Goal: Task Accomplishment & Management: Complete application form

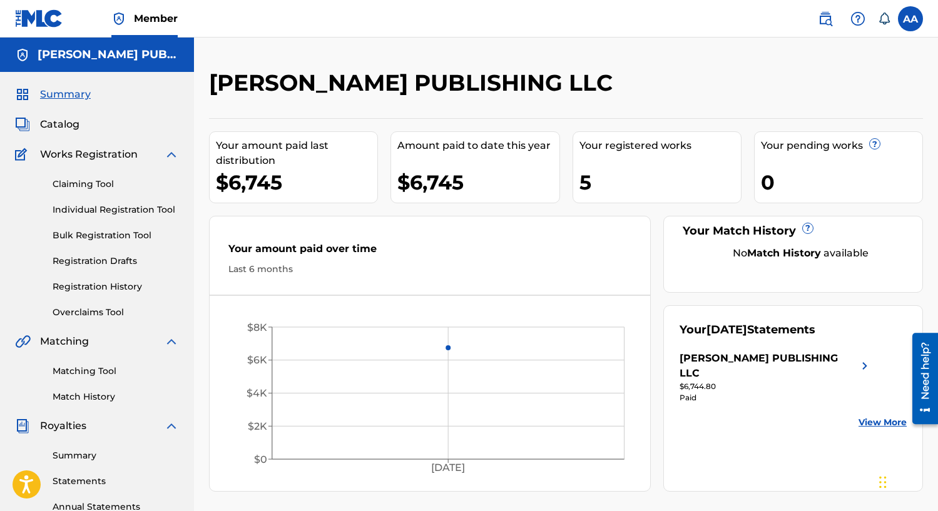
click at [53, 132] on div "Summary Catalog Works Registration Claiming Tool Individual Registration Tool B…" at bounding box center [97, 394] width 194 height 644
click at [59, 125] on span "Catalog" at bounding box center [59, 124] width 39 height 15
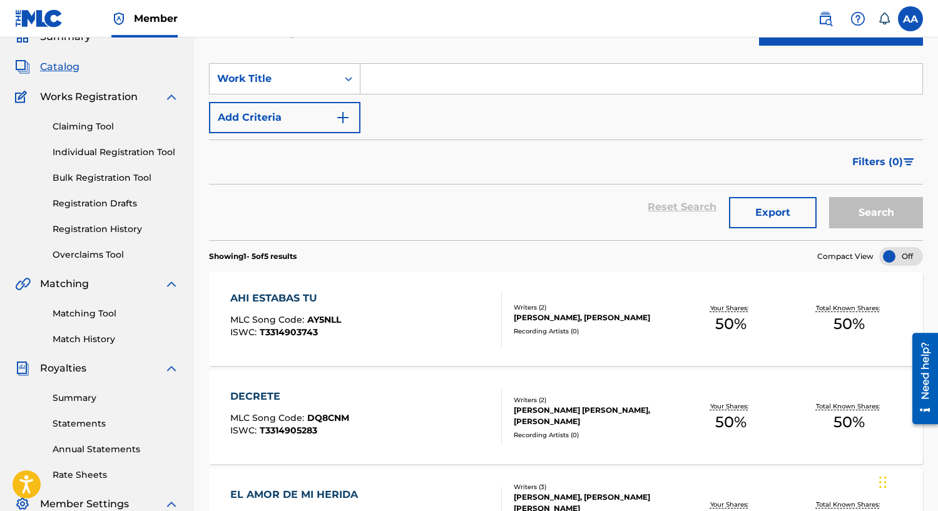
scroll to position [57, 0]
click at [98, 130] on link "Claiming Tool" at bounding box center [116, 127] width 126 height 13
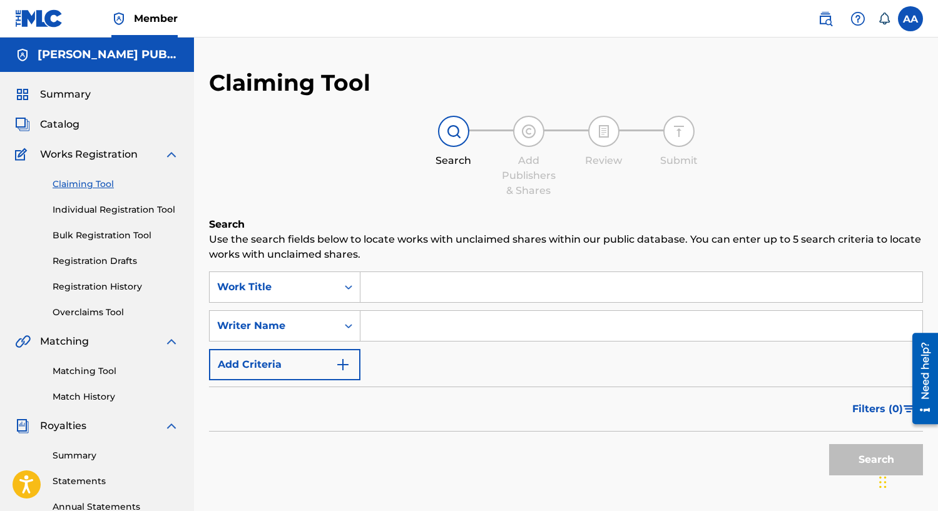
click at [408, 284] on input "Search Form" at bounding box center [641, 287] width 562 height 30
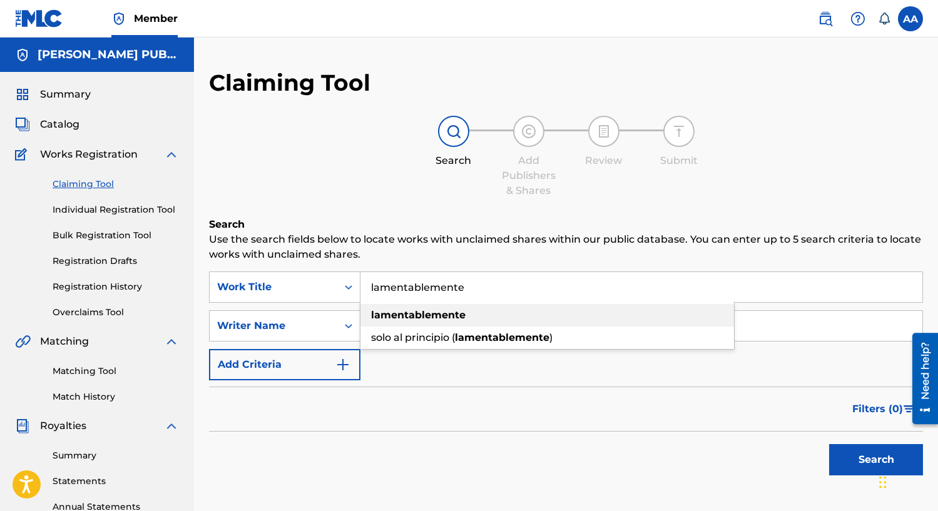
type input "lamentablemente"
click at [410, 322] on div "lamentablemente" at bounding box center [546, 315] width 373 height 23
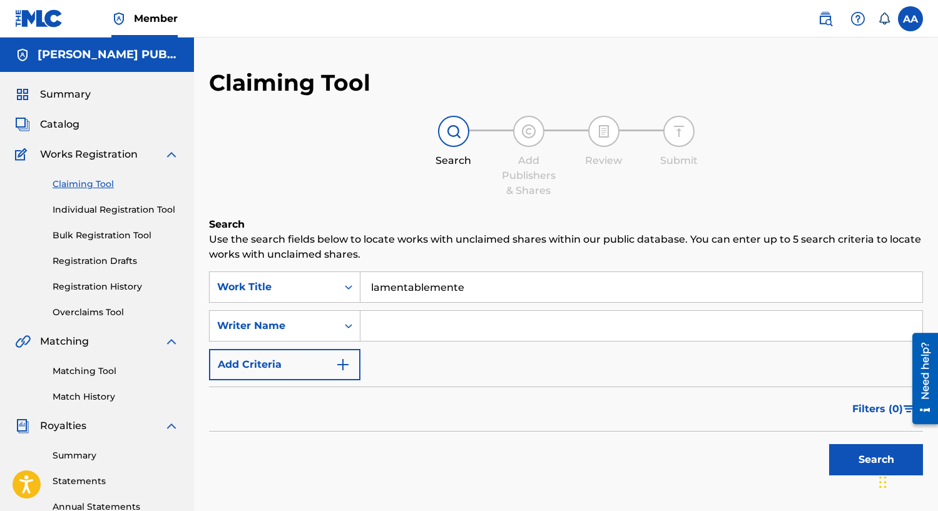
click at [410, 323] on input "Search Form" at bounding box center [641, 326] width 562 height 30
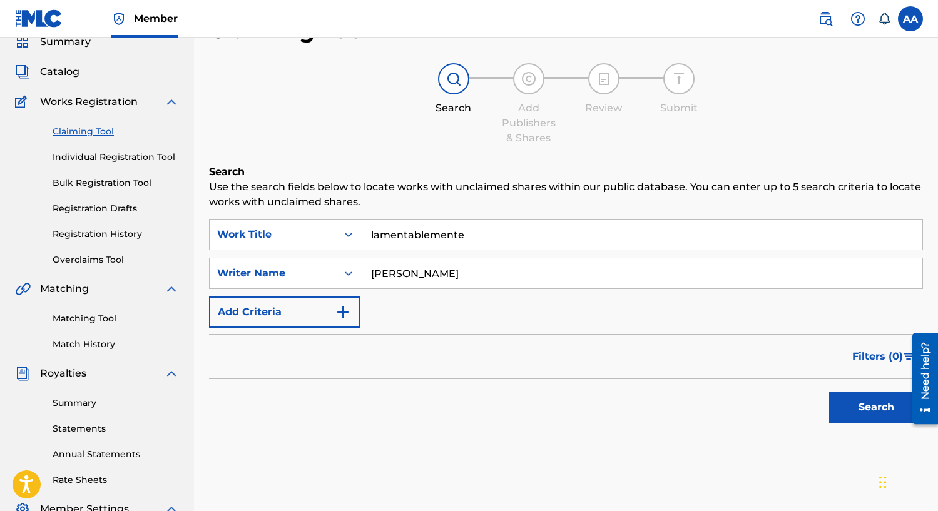
scroll to position [68, 0]
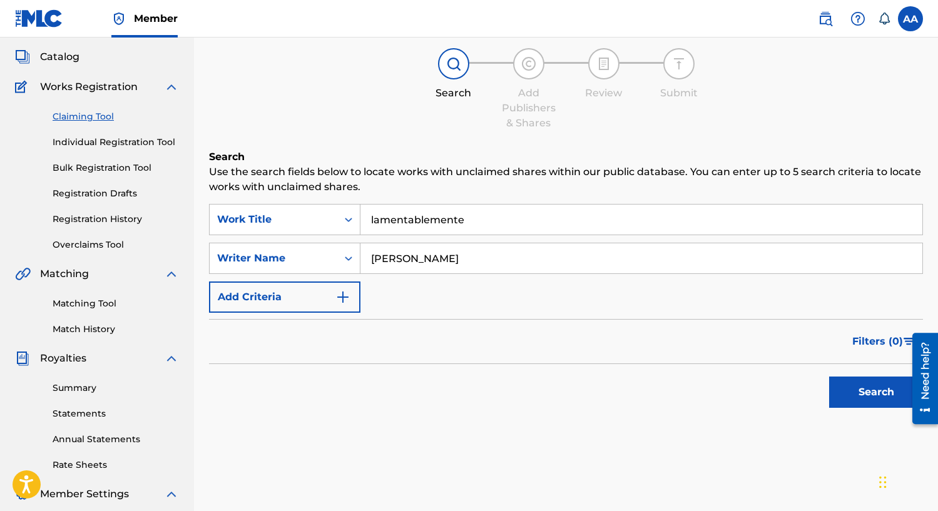
type input "[PERSON_NAME]"
click at [858, 400] on button "Search" at bounding box center [876, 392] width 94 height 31
click at [348, 216] on icon "Search Form" at bounding box center [348, 219] width 13 height 13
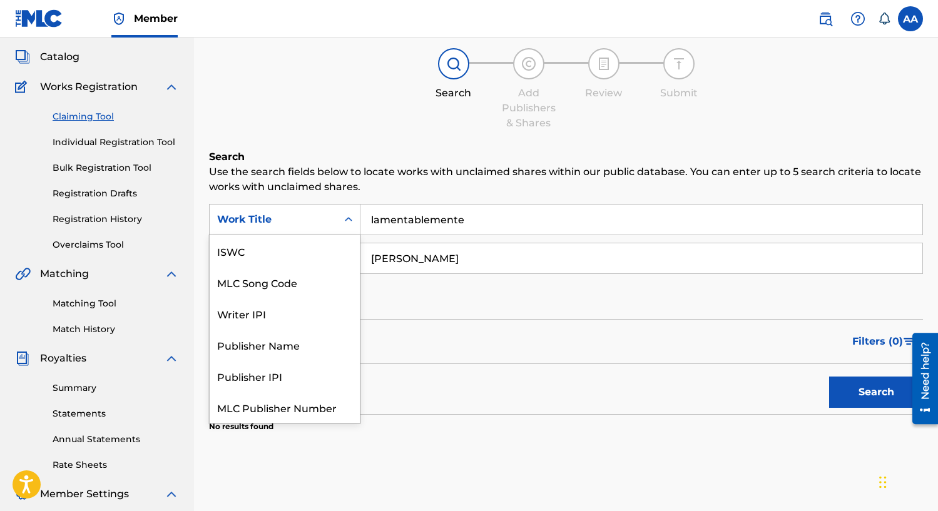
scroll to position [31, 0]
click at [318, 410] on div "Work Title" at bounding box center [285, 407] width 150 height 31
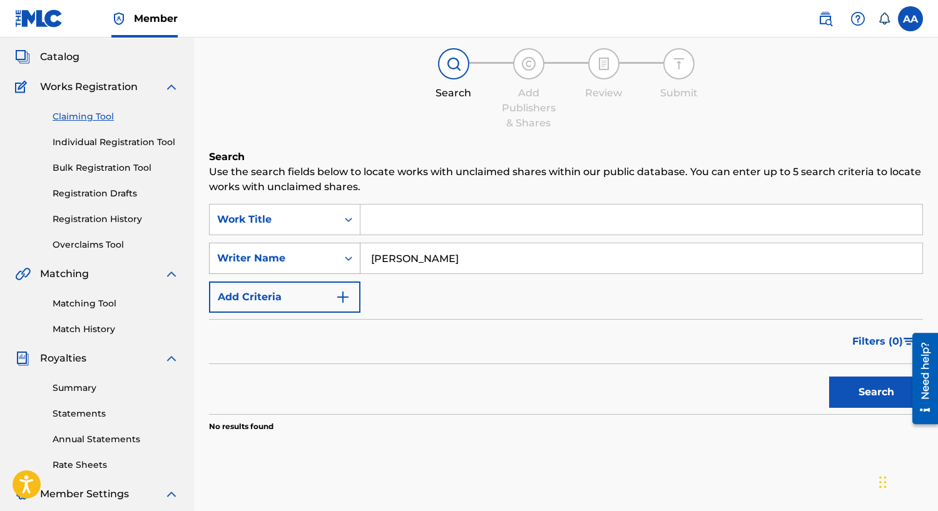
click at [346, 255] on icon "Search Form" at bounding box center [348, 258] width 13 height 13
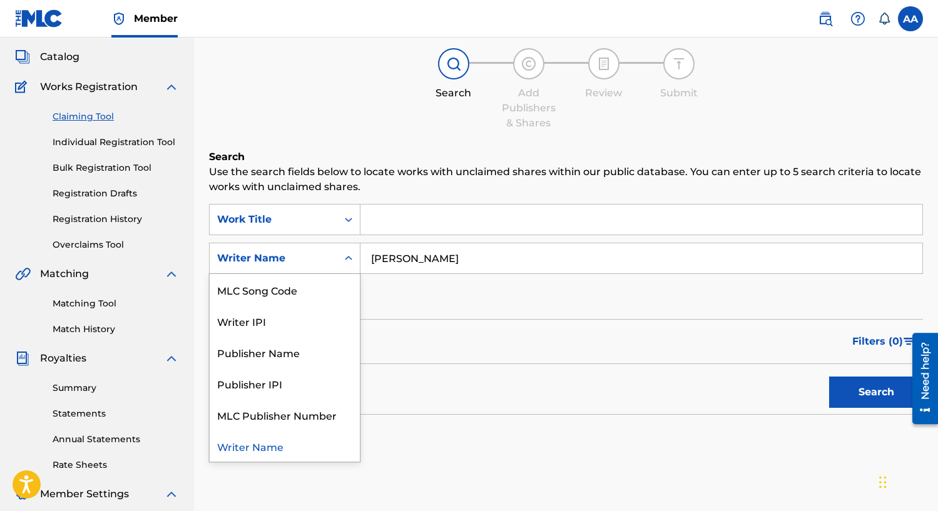
click at [470, 364] on div "Search" at bounding box center [566, 389] width 714 height 50
click at [348, 255] on icon "Search Form" at bounding box center [348, 258] width 13 height 13
click at [460, 345] on div "Filters ( 0 )" at bounding box center [566, 341] width 714 height 45
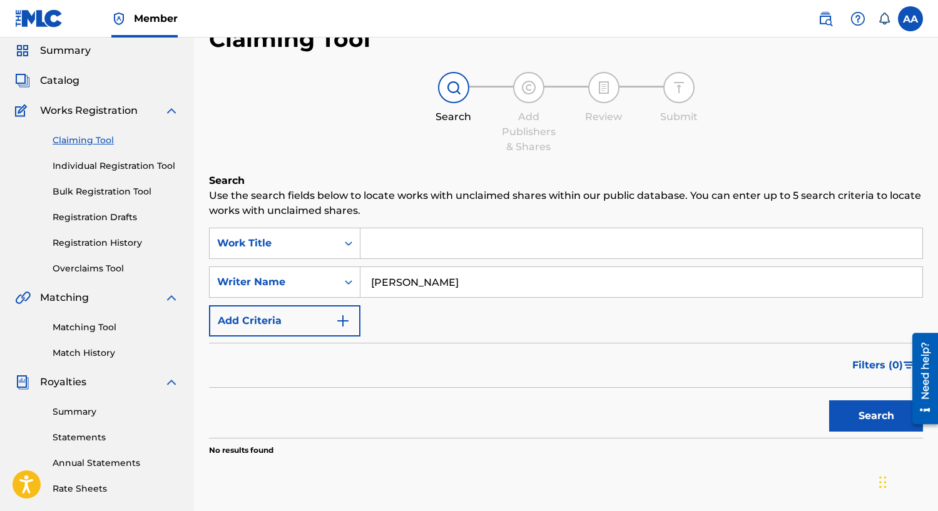
scroll to position [0, 0]
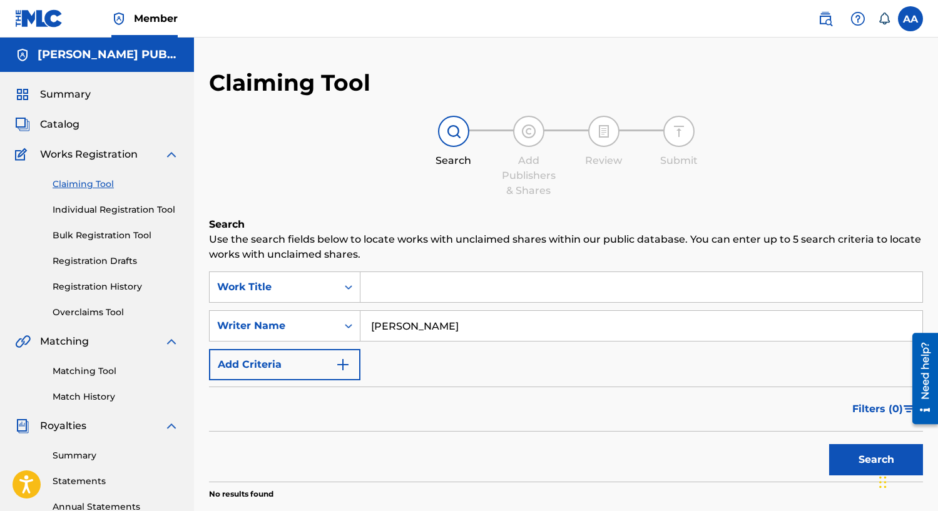
click at [133, 210] on link "Individual Registration Tool" at bounding box center [116, 209] width 126 height 13
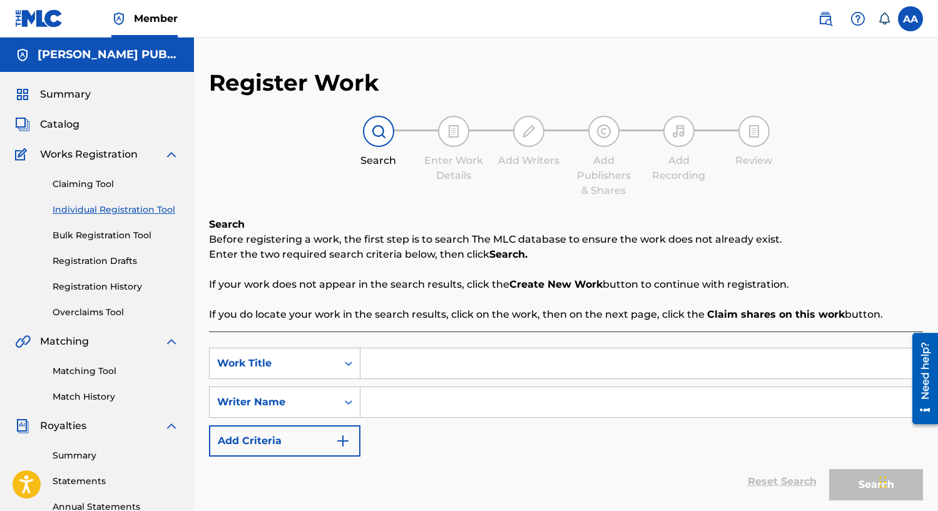
click at [447, 364] on input "Search Form" at bounding box center [641, 363] width 562 height 30
type input "lamentablemente"
click at [433, 407] on input "Search Form" at bounding box center [641, 402] width 562 height 30
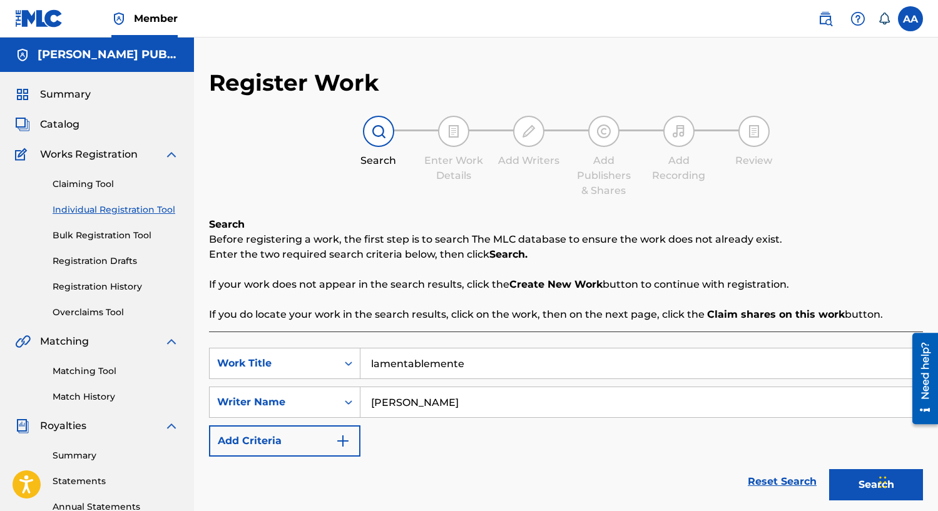
type input "[PERSON_NAME]"
click at [829, 469] on button "Search" at bounding box center [876, 484] width 94 height 31
click at [841, 489] on button "Search" at bounding box center [876, 484] width 94 height 31
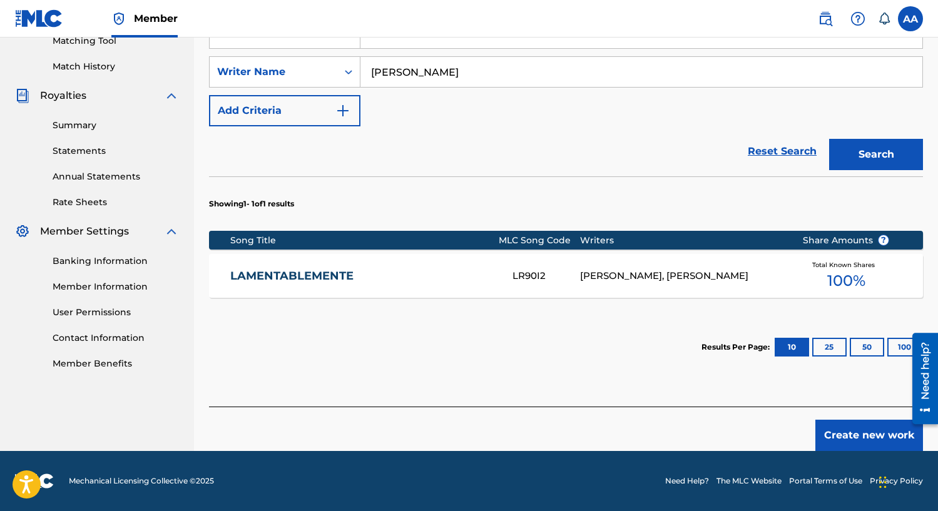
scroll to position [330, 0]
click at [323, 271] on link "LAMENTABLEMENTE" at bounding box center [362, 276] width 265 height 14
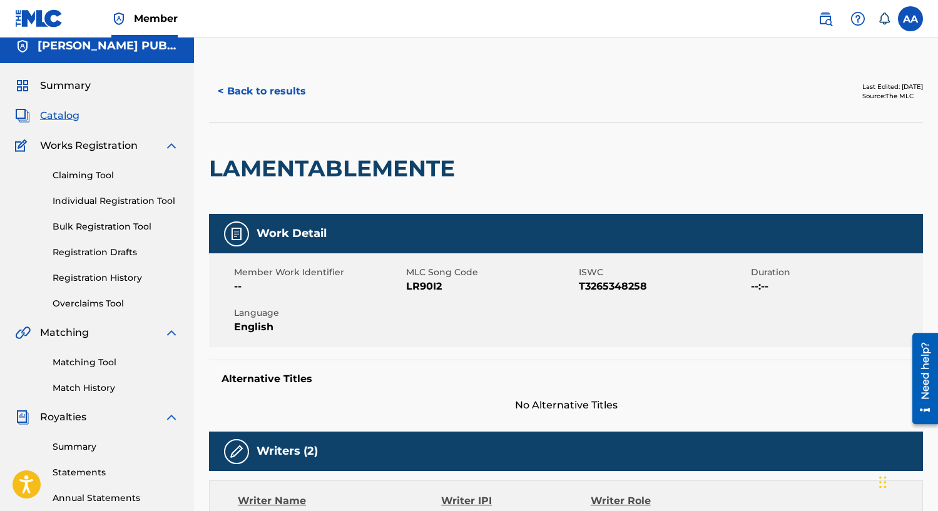
scroll to position [10, 0]
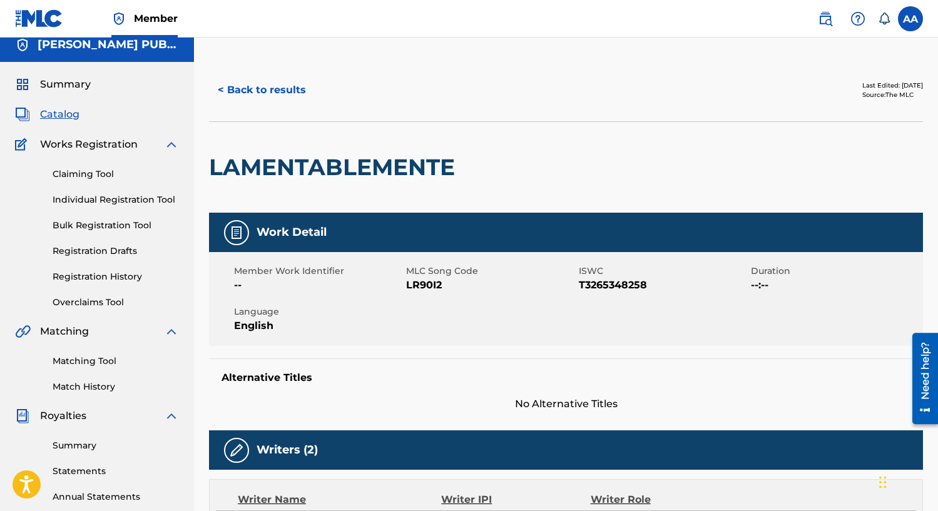
click at [107, 203] on link "Individual Registration Tool" at bounding box center [116, 199] width 126 height 13
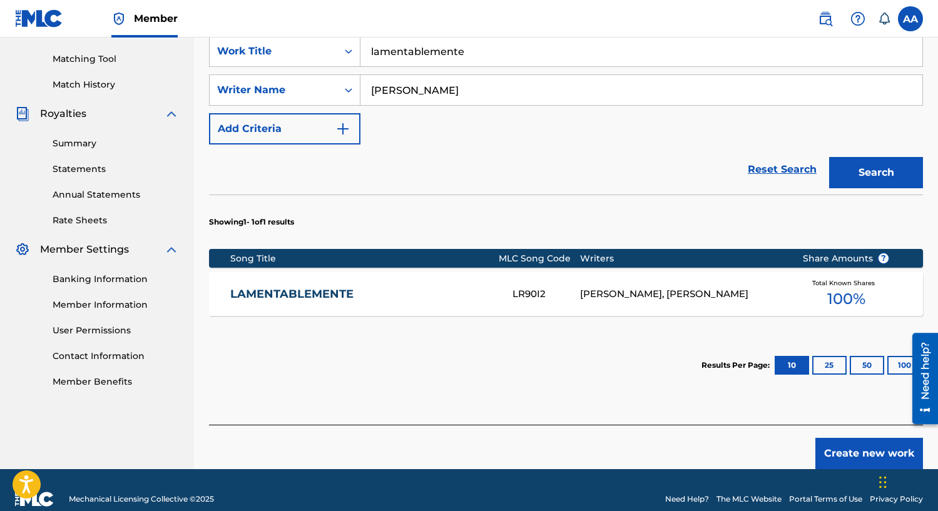
scroll to position [313, 0]
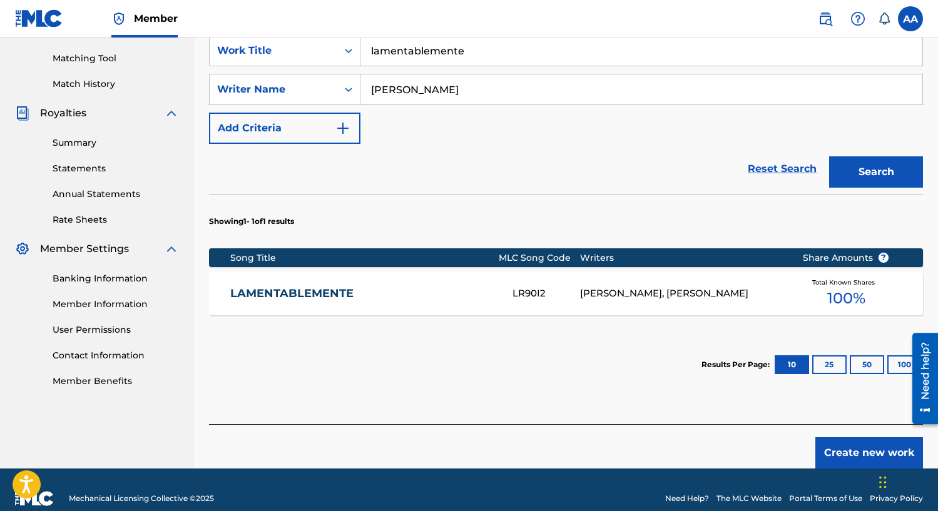
click at [851, 455] on button "Create new work" at bounding box center [869, 452] width 108 height 31
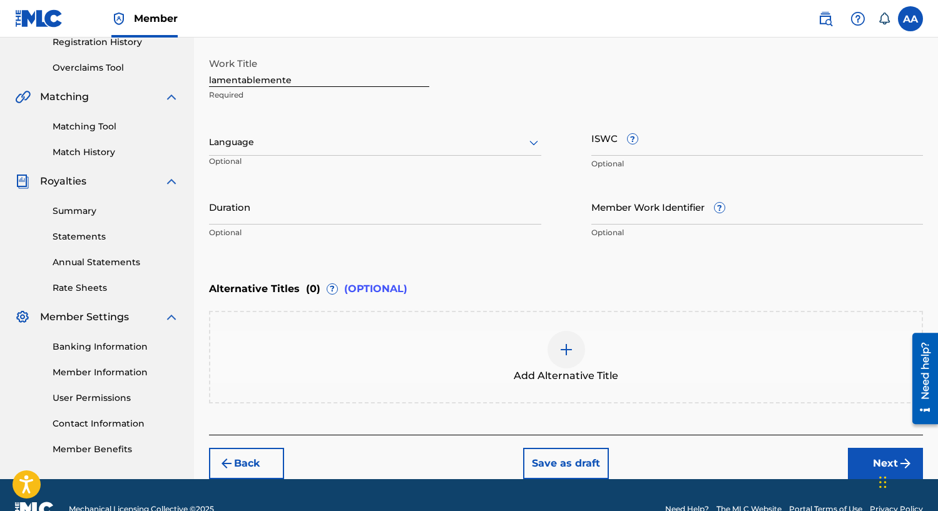
scroll to position [248, 0]
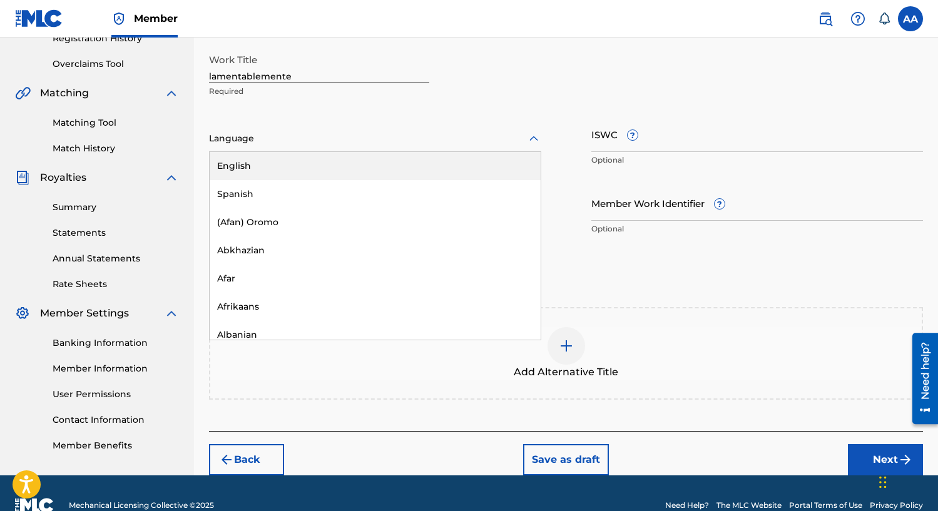
click at [534, 136] on icon at bounding box center [533, 138] width 15 height 15
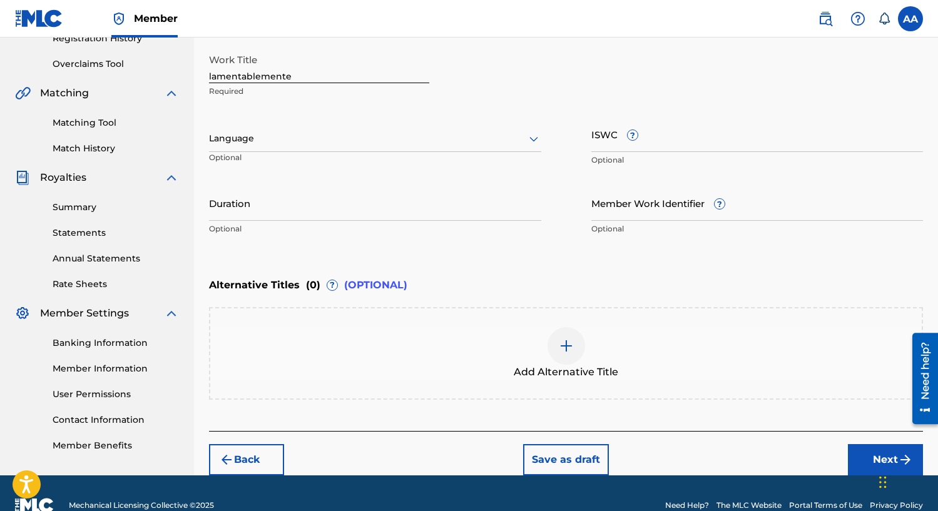
click at [659, 263] on div "Enter Work Details Enter work details for ‘ lamentablemente ’ below. Work Title…" at bounding box center [566, 120] width 714 height 303
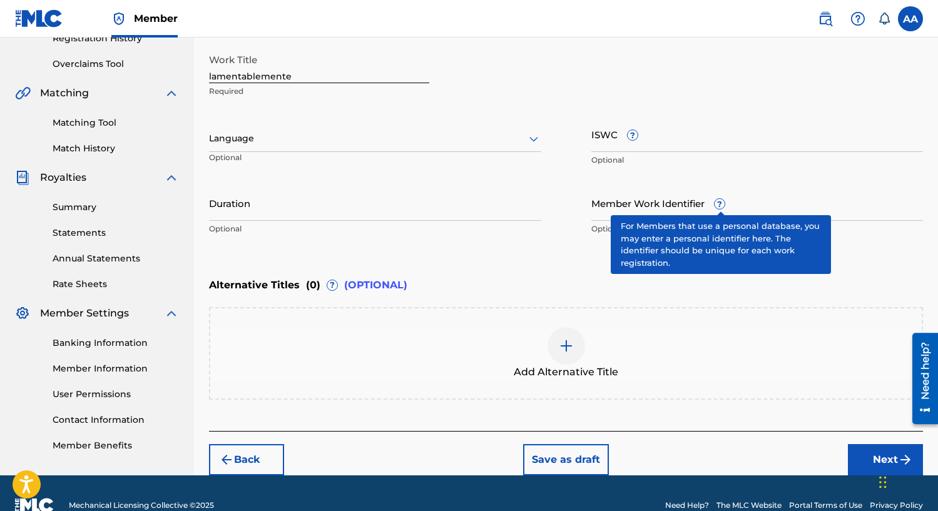
click at [719, 203] on span "?" at bounding box center [719, 204] width 10 height 10
click at [719, 203] on input "Member Work Identifier ?" at bounding box center [757, 203] width 332 height 36
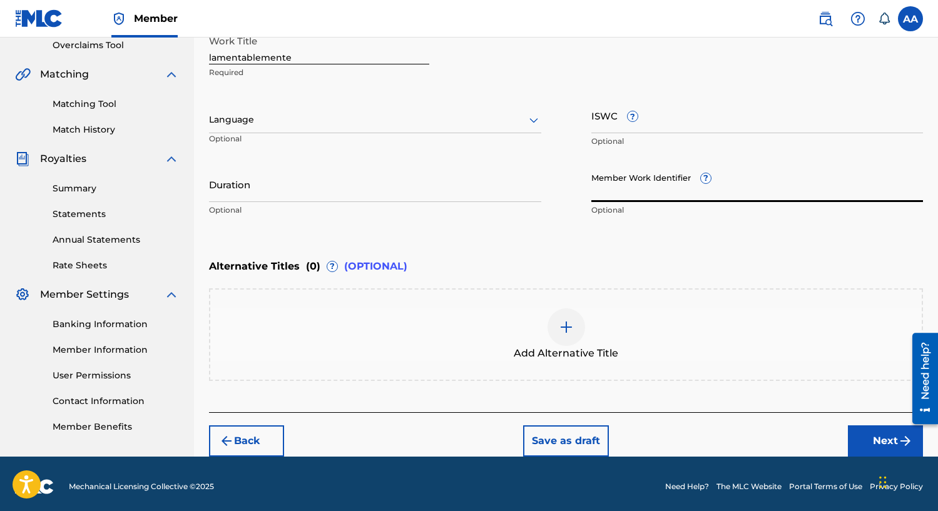
scroll to position [272, 0]
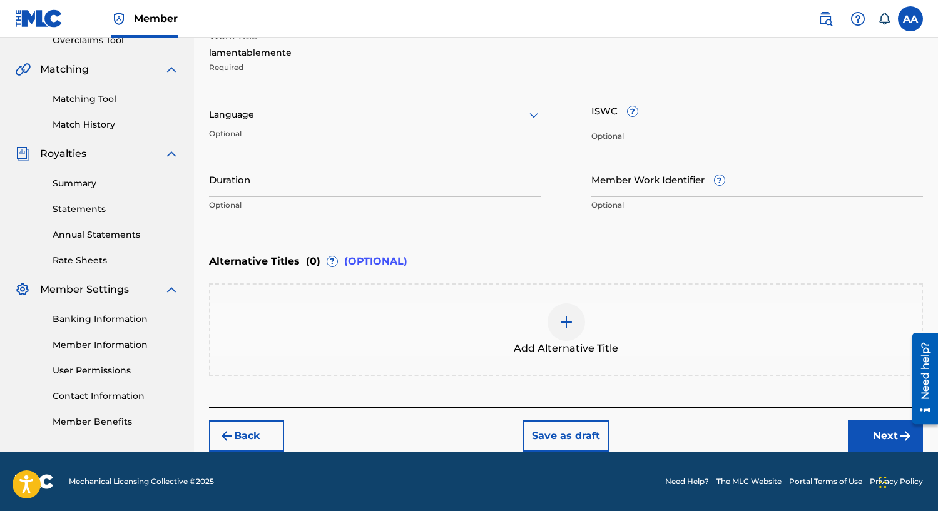
click at [873, 433] on button "Next" at bounding box center [885, 435] width 75 height 31
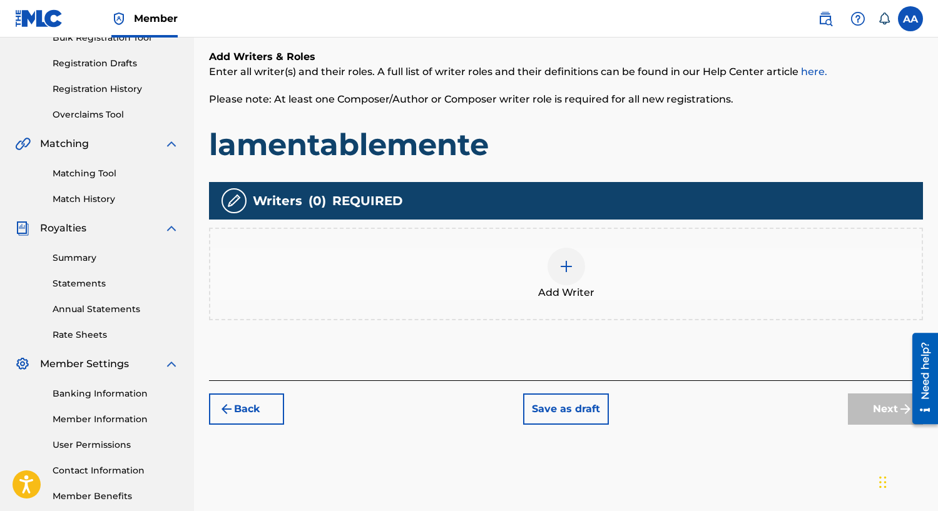
scroll to position [201, 0]
